Goal: Navigation & Orientation: Understand site structure

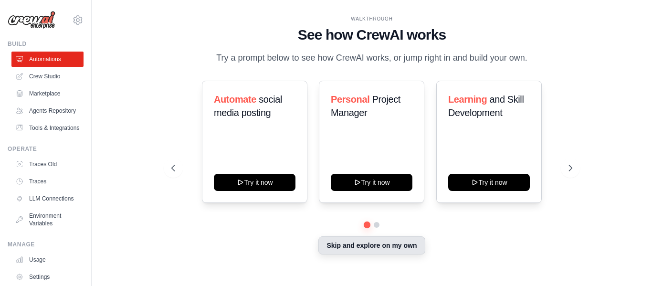
click at [371, 248] on button "Skip and explore on my own" at bounding box center [371, 245] width 106 height 18
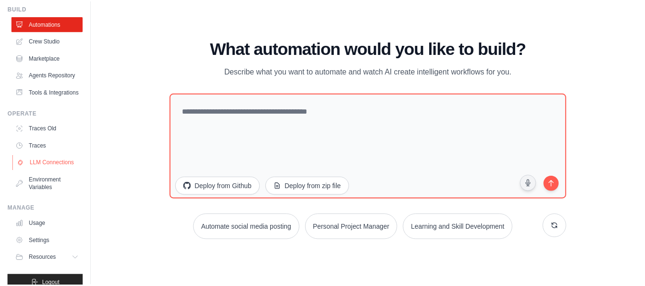
scroll to position [72, 0]
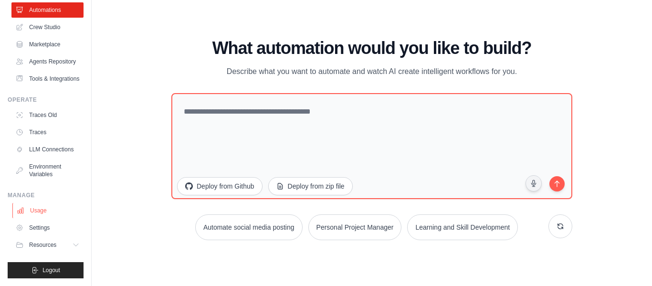
click at [37, 208] on link "Usage" at bounding box center [48, 210] width 72 height 15
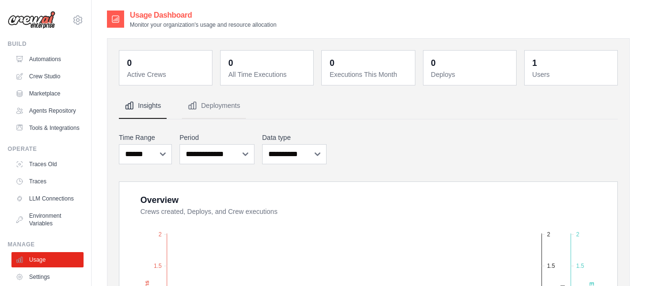
click at [33, 21] on img at bounding box center [32, 20] width 48 height 18
click at [53, 57] on link "Automations" at bounding box center [48, 59] width 72 height 15
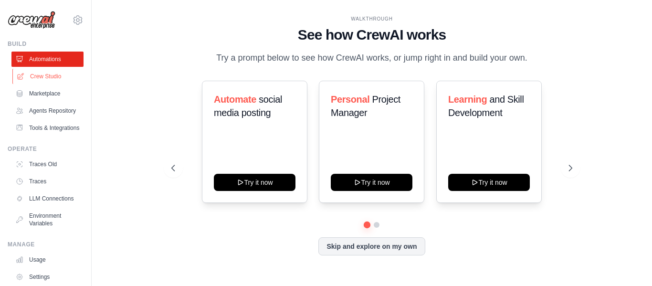
click at [49, 76] on link "Crew Studio" at bounding box center [48, 76] width 72 height 15
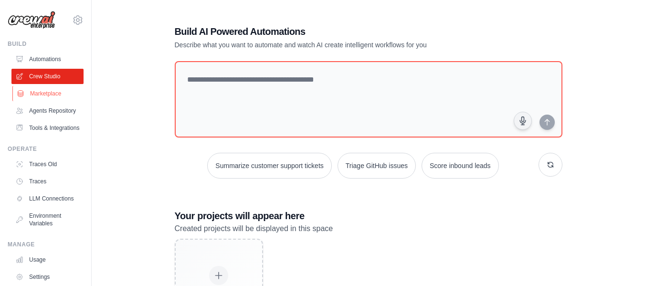
click at [46, 92] on link "Marketplace" at bounding box center [48, 93] width 72 height 15
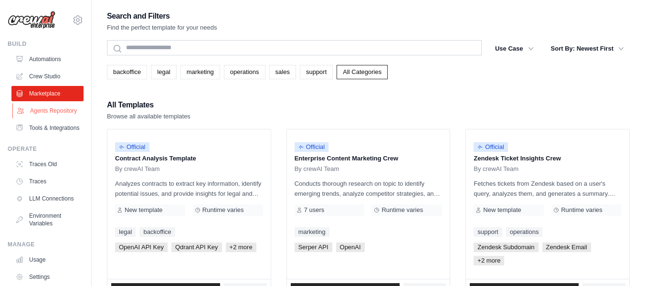
click at [40, 115] on link "Agents Repository" at bounding box center [48, 110] width 72 height 15
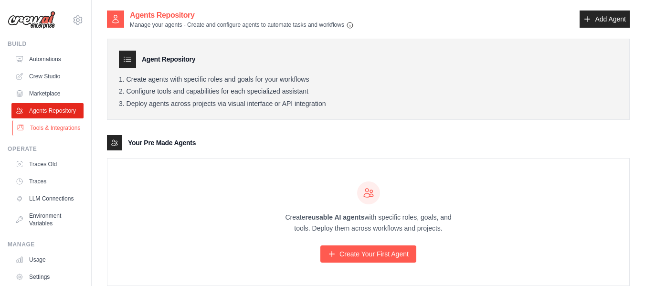
click at [40, 136] on link "Tools & Integrations" at bounding box center [48, 127] width 72 height 15
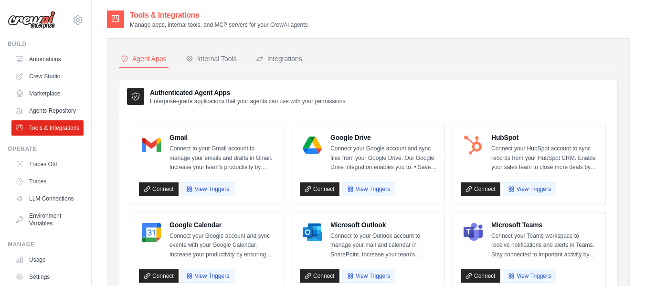
click at [15, 44] on div "Build" at bounding box center [46, 44] width 76 height 8
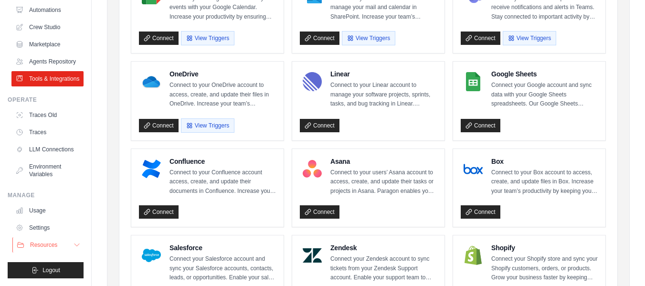
scroll to position [239, 0]
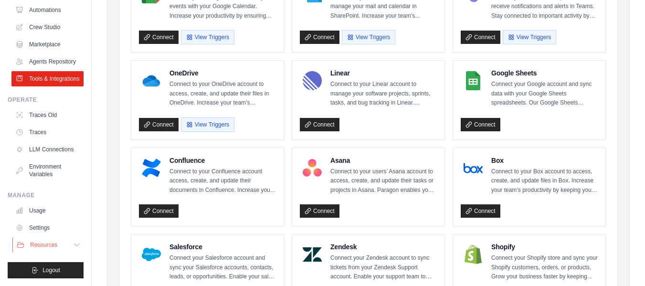
click at [63, 244] on button "Resources" at bounding box center [48, 244] width 72 height 15
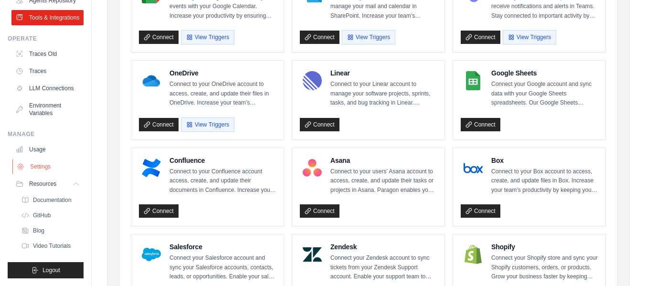
scroll to position [133, 0]
click at [58, 197] on span "Documentation" at bounding box center [53, 200] width 39 height 8
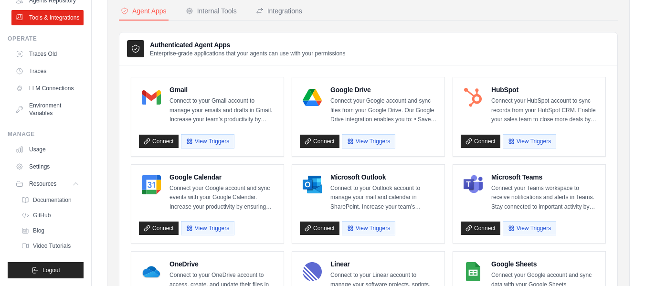
scroll to position [0, 0]
